Goal: Task Accomplishment & Management: Manage account settings

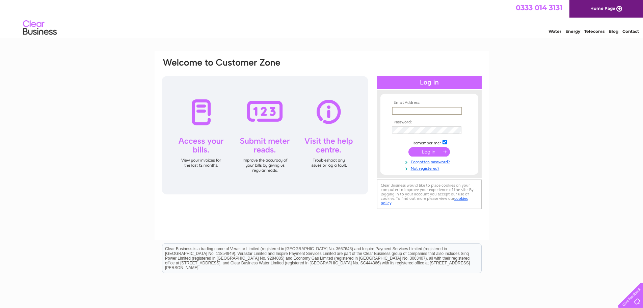
click at [404, 110] on input "text" at bounding box center [427, 111] width 70 height 8
type input "homebyres@btinternet.com"
click at [432, 150] on input "submit" at bounding box center [430, 151] width 42 height 9
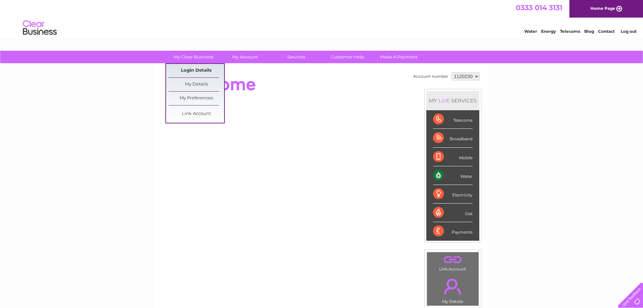
click at [207, 72] on link "Login Details" at bounding box center [197, 71] width 56 height 14
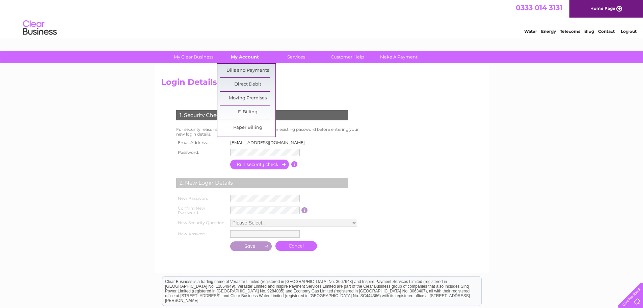
click at [248, 54] on link "My Account" at bounding box center [245, 57] width 56 height 12
click at [247, 71] on link "Bills and Payments" at bounding box center [248, 71] width 56 height 14
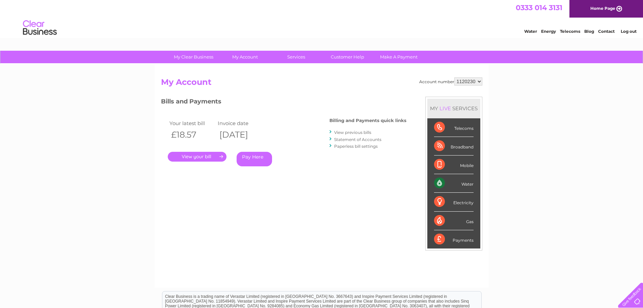
click at [213, 155] on link "." at bounding box center [197, 157] width 59 height 10
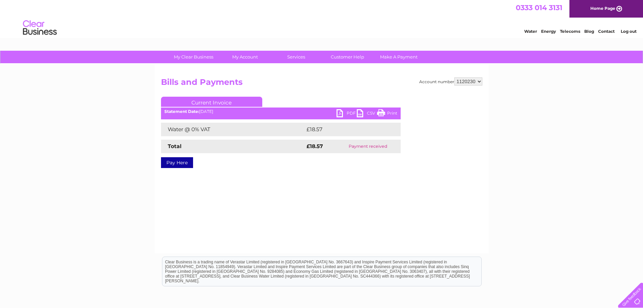
click at [347, 111] on link "PDF" at bounding box center [347, 114] width 20 height 10
click at [340, 113] on link "PDF" at bounding box center [347, 114] width 20 height 10
click at [348, 112] on link "PDF" at bounding box center [347, 114] width 20 height 10
click at [348, 110] on link "PDF" at bounding box center [347, 114] width 20 height 10
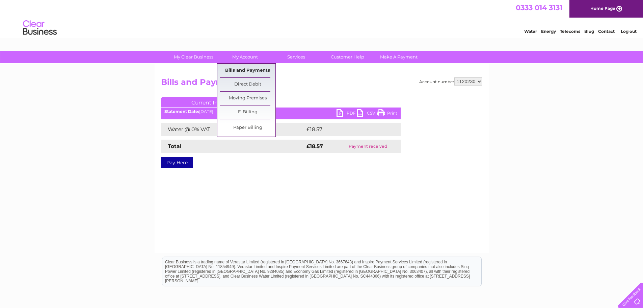
click at [258, 68] on link "Bills and Payments" at bounding box center [248, 71] width 56 height 14
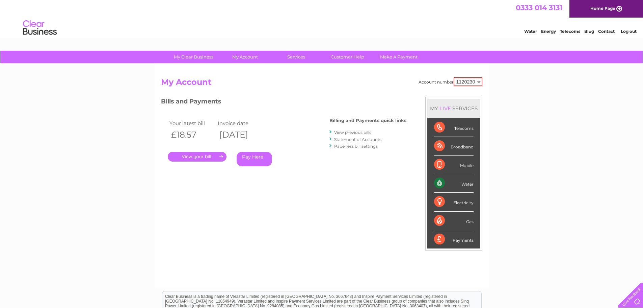
click at [349, 131] on link "View previous bills" at bounding box center [352, 132] width 37 height 5
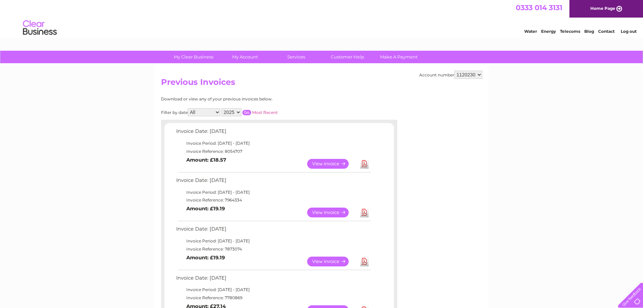
click at [344, 212] on link "View" at bounding box center [332, 212] width 50 height 10
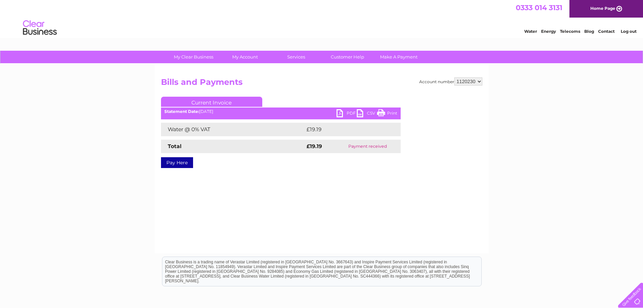
click at [347, 111] on link "PDF" at bounding box center [347, 114] width 20 height 10
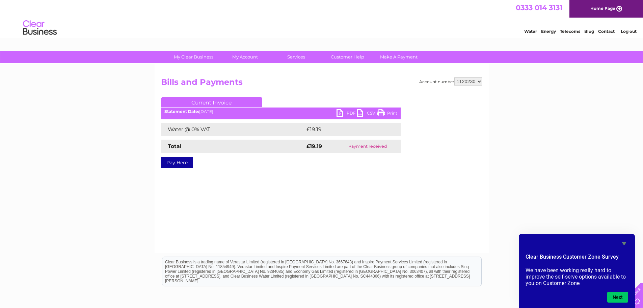
click at [626, 30] on link "Log out" at bounding box center [629, 31] width 16 height 5
